Goal: Task Accomplishment & Management: Complete application form

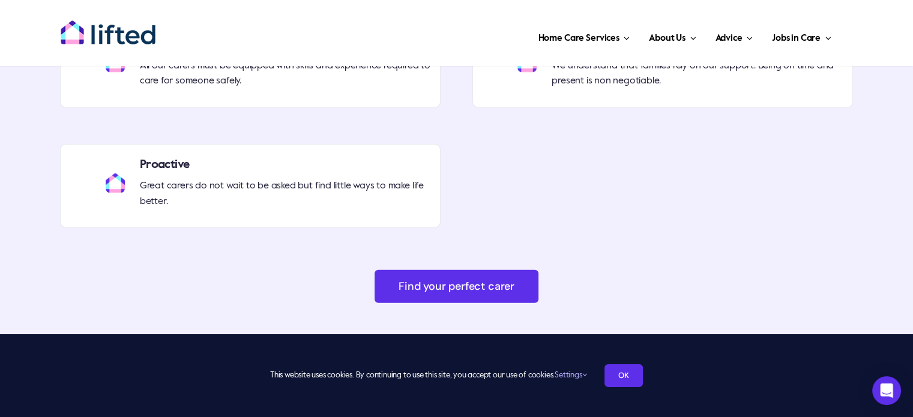
scroll to position [3206, 0]
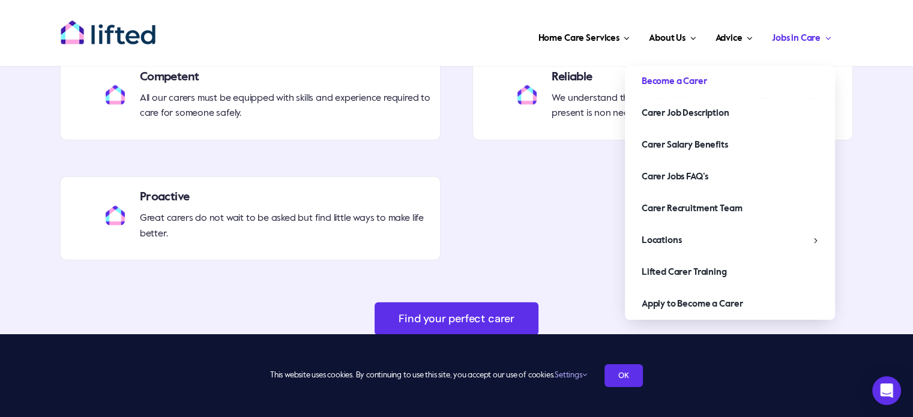
click at [703, 83] on span "Become a Carer" at bounding box center [674, 81] width 65 height 19
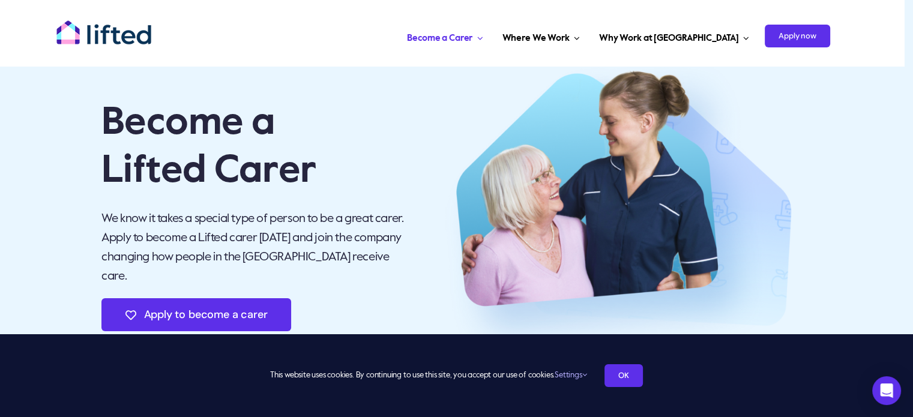
scroll to position [104, 0]
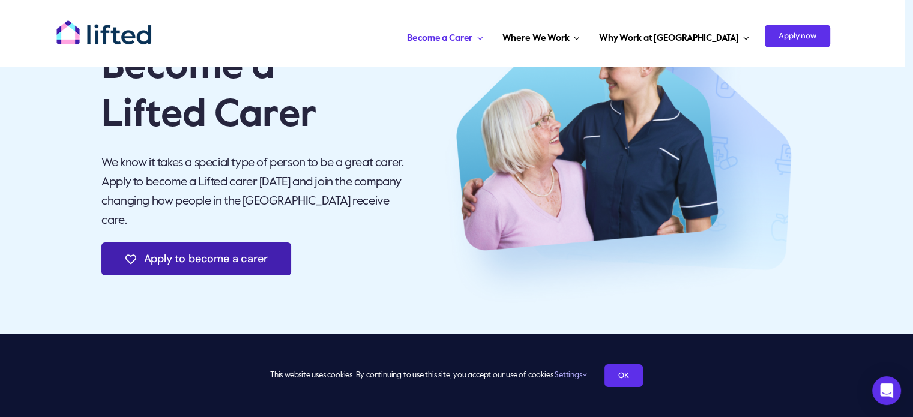
click at [202, 253] on span "Apply to become a carer" at bounding box center [206, 259] width 124 height 13
